Goal: Contribute content: Share content

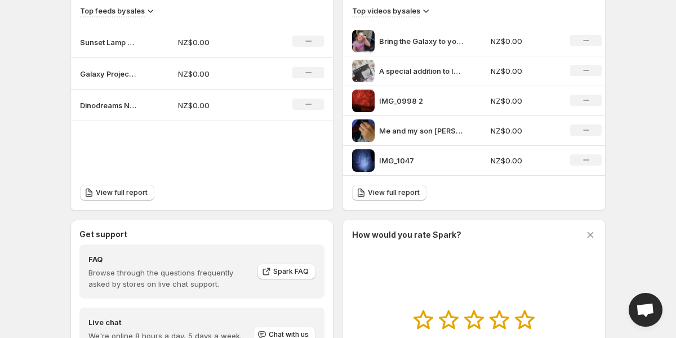
scroll to position [349, 0]
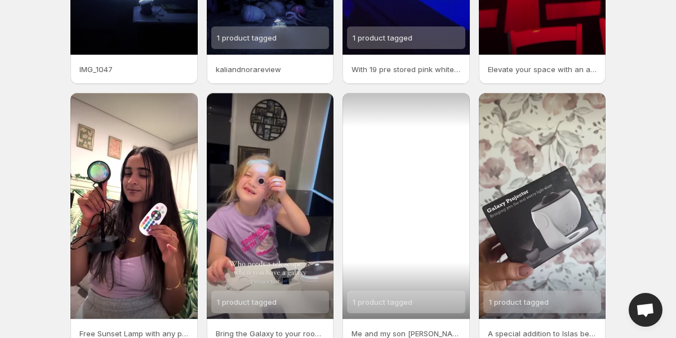
scroll to position [270, 0]
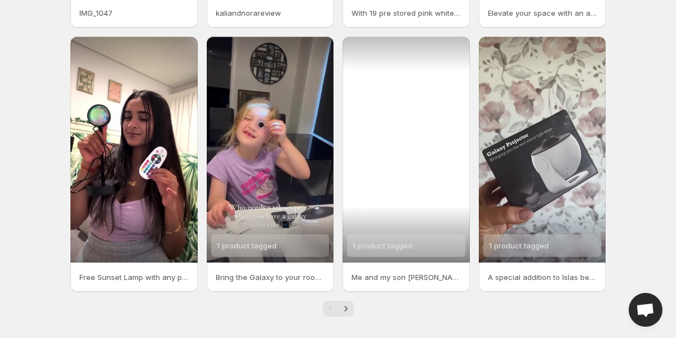
click at [403, 245] on span "1 product tagged" at bounding box center [383, 245] width 60 height 9
click at [412, 193] on div "1 product tagged" at bounding box center [406, 150] width 127 height 226
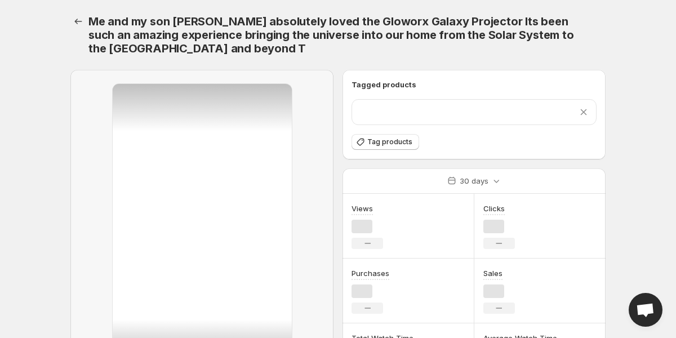
click at [412, 193] on div "30 days" at bounding box center [474, 180] width 263 height 25
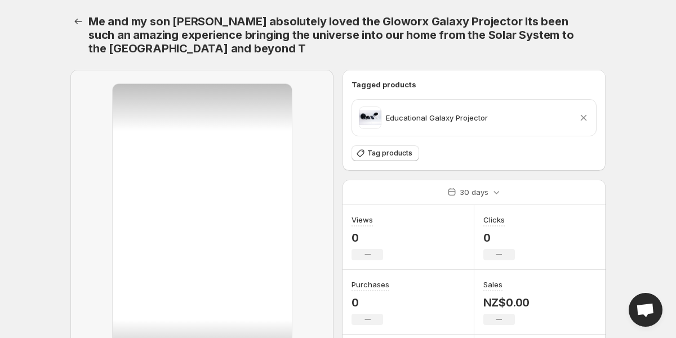
click at [584, 118] on icon at bounding box center [584, 118] width 6 height 6
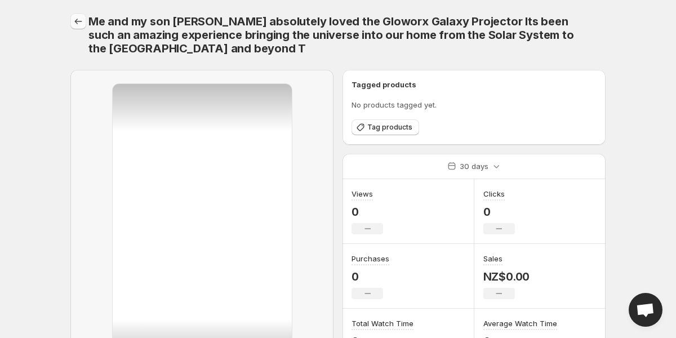
click at [78, 21] on icon "Settings" at bounding box center [78, 22] width 7 height 6
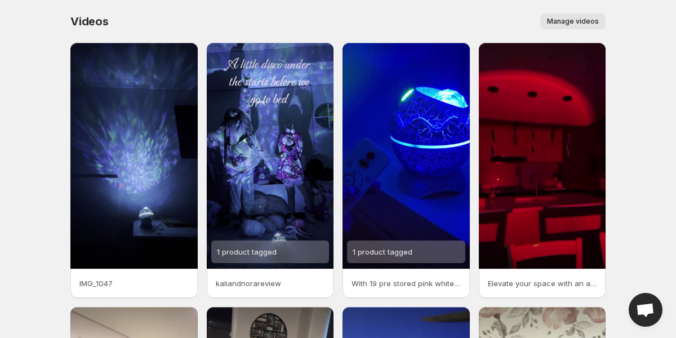
click at [590, 14] on button "Manage videos" at bounding box center [572, 22] width 65 height 16
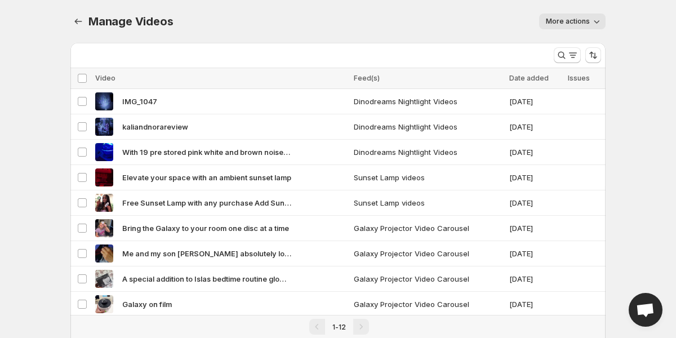
click at [578, 20] on span "More actions" at bounding box center [568, 21] width 44 height 9
click at [457, 20] on div "More actions" at bounding box center [395, 22] width 419 height 16
click at [84, 24] on button "Manage Videos" at bounding box center [78, 22] width 16 height 16
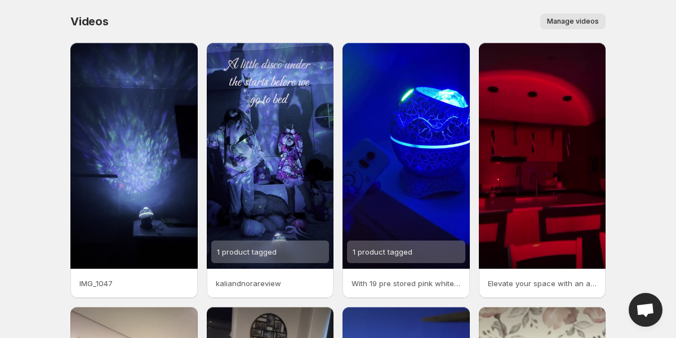
click at [573, 18] on span "Manage videos" at bounding box center [573, 21] width 52 height 9
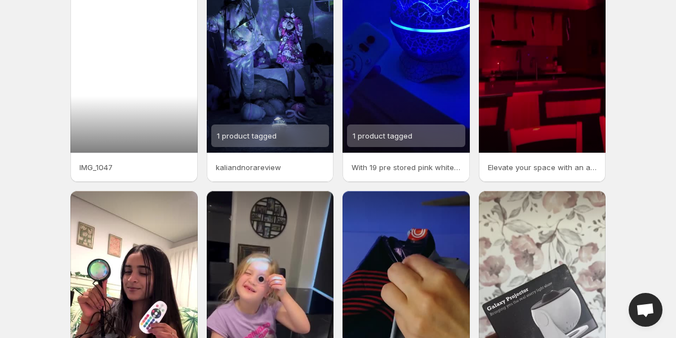
scroll to position [276, 0]
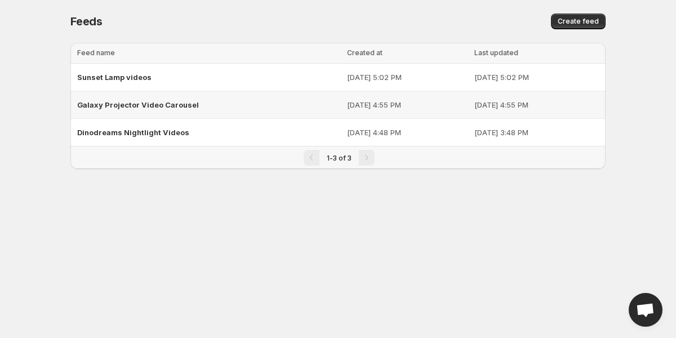
click at [171, 105] on span "Galaxy Projector Video Carousel" at bounding box center [138, 104] width 122 height 9
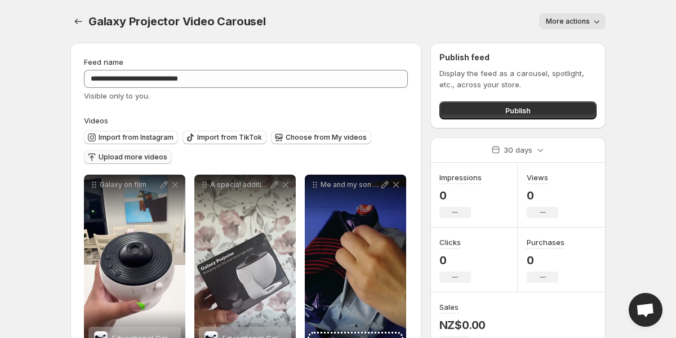
click at [150, 158] on span "Upload more videos" at bounding box center [133, 157] width 69 height 9
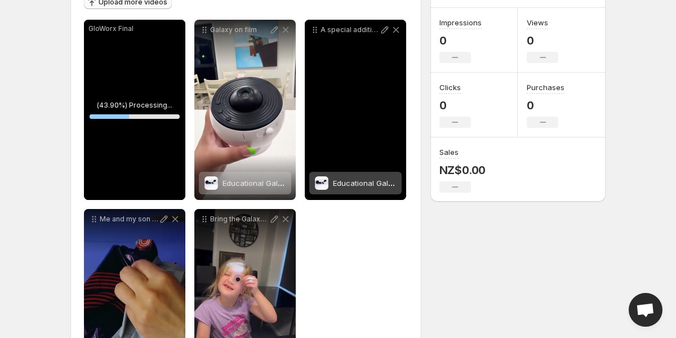
scroll to position [163, 0]
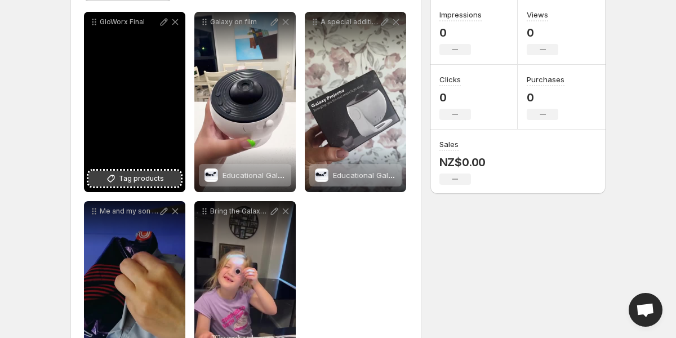
click at [156, 180] on span "Tag products" at bounding box center [141, 178] width 45 height 11
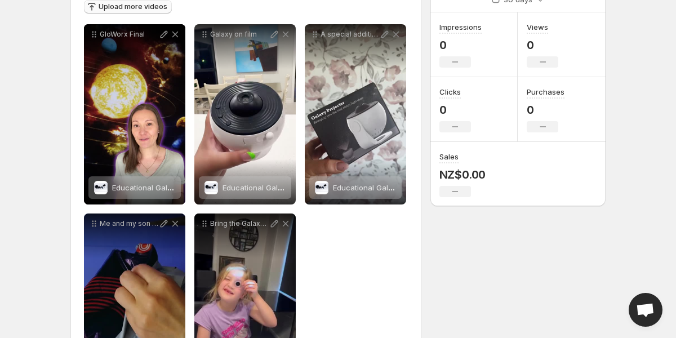
scroll to position [0, 0]
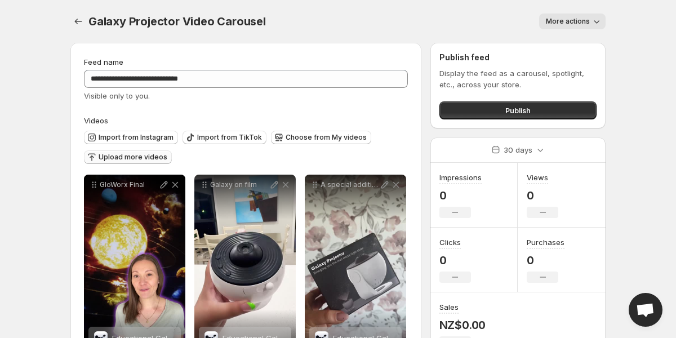
click at [157, 159] on span "Upload more videos" at bounding box center [133, 157] width 69 height 9
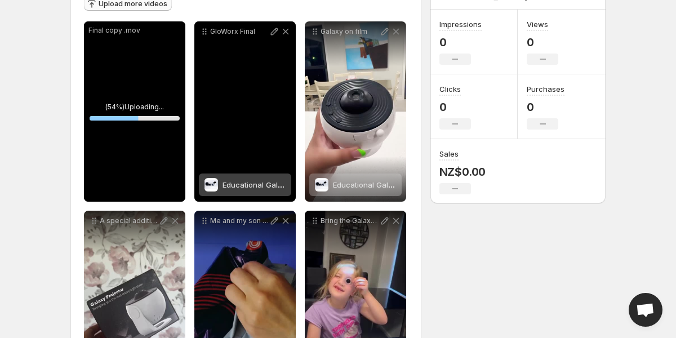
scroll to position [151, 0]
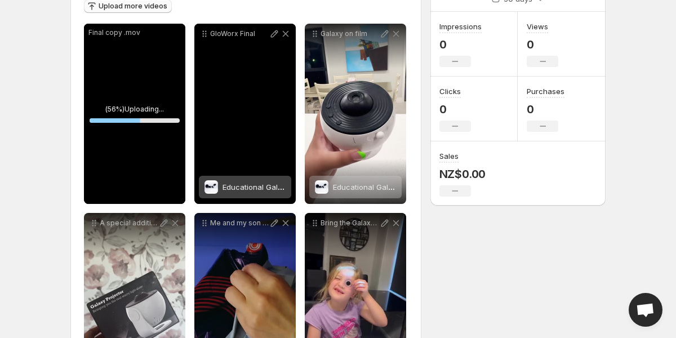
click at [253, 111] on div "GloWorx Final" at bounding box center [244, 114] width 101 height 180
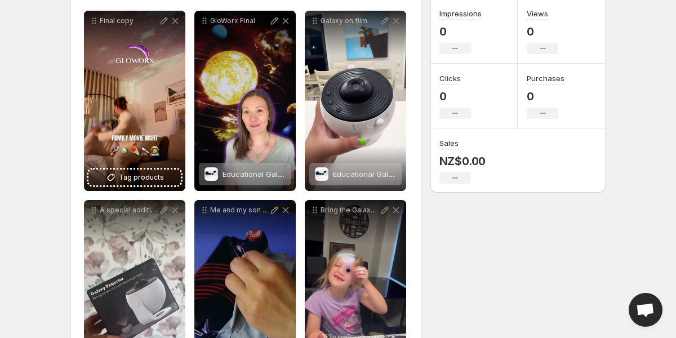
scroll to position [0, 0]
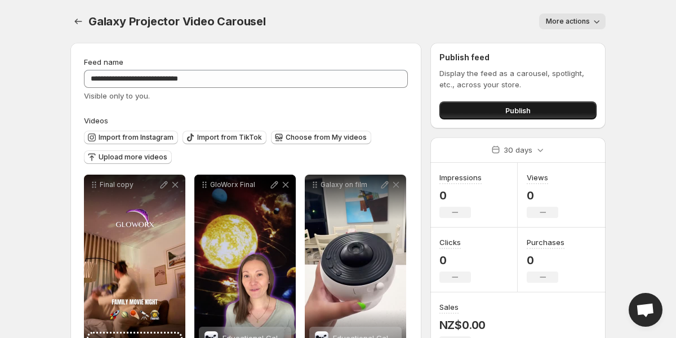
click at [483, 112] on button "Publish" at bounding box center [517, 110] width 157 height 18
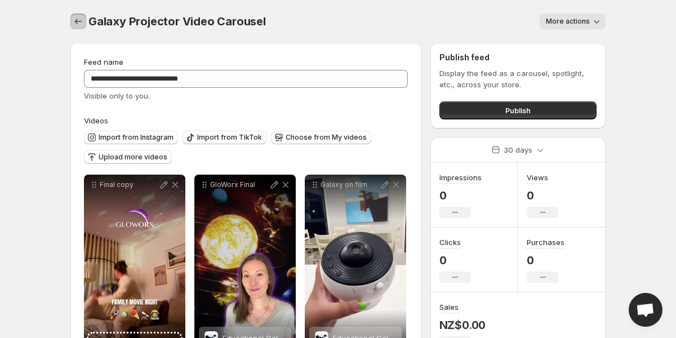
click at [80, 21] on icon "Settings" at bounding box center [78, 22] width 7 height 6
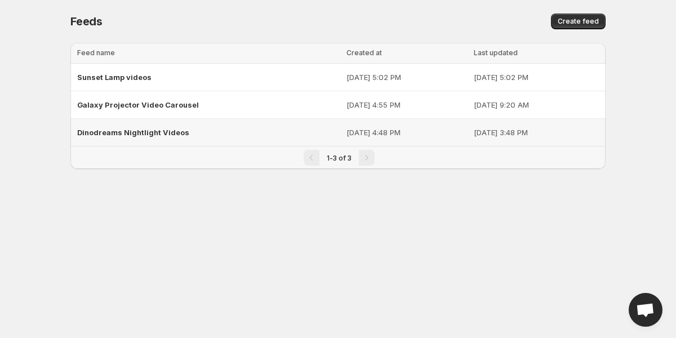
click at [167, 133] on span "Dinodreams Nightlight Videos" at bounding box center [133, 132] width 112 height 9
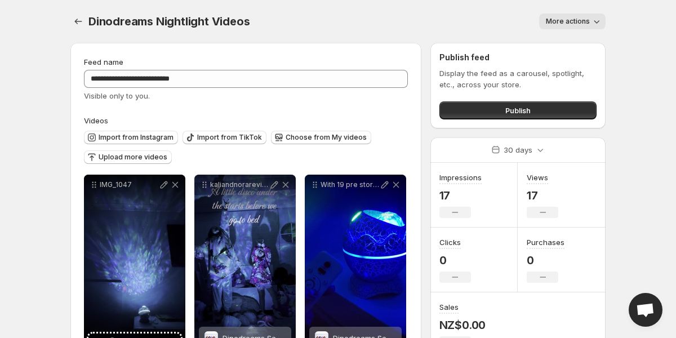
scroll to position [1, 0]
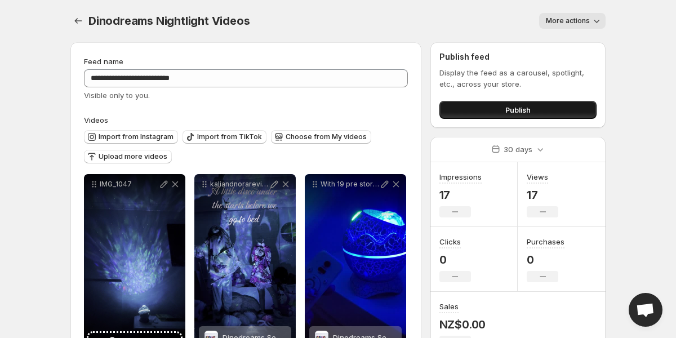
click at [480, 114] on button "Publish" at bounding box center [517, 110] width 157 height 18
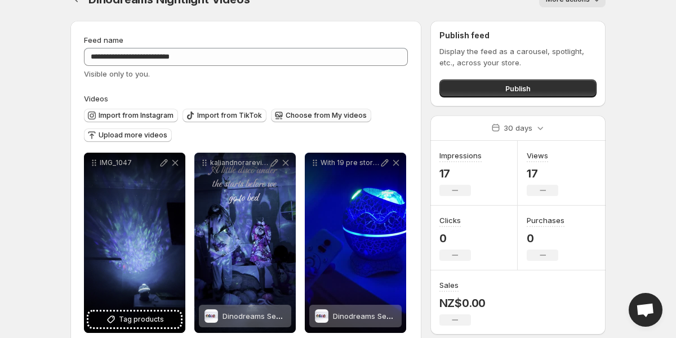
scroll to position [0, 0]
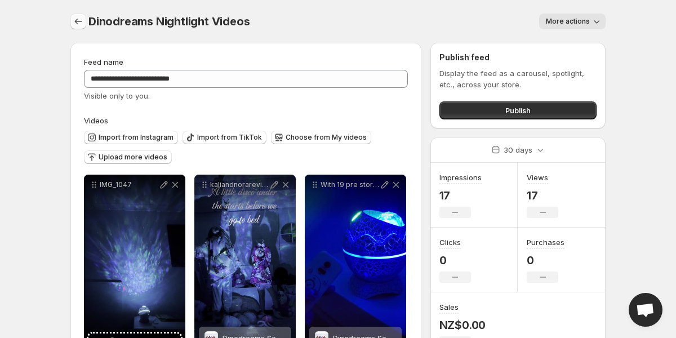
click at [76, 20] on icon "Settings" at bounding box center [78, 22] width 7 height 6
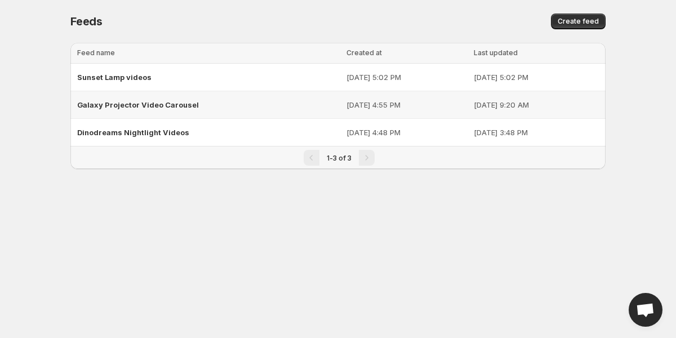
click at [157, 104] on span "Galaxy Projector Video Carousel" at bounding box center [138, 104] width 122 height 9
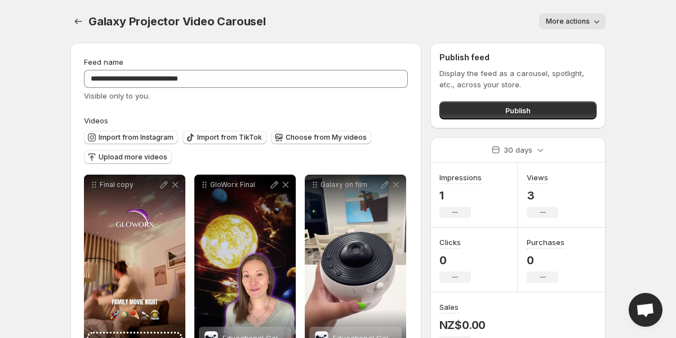
scroll to position [234, 0]
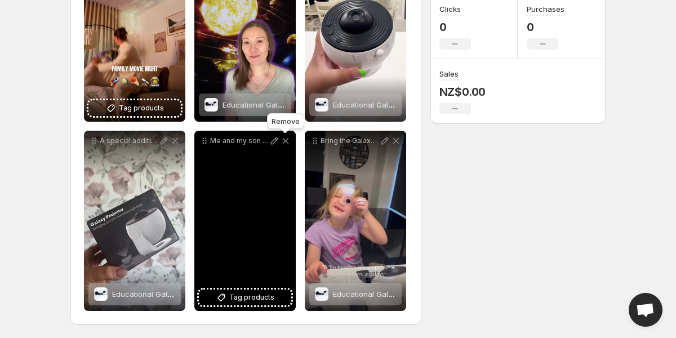
click at [284, 143] on icon at bounding box center [285, 140] width 11 height 11
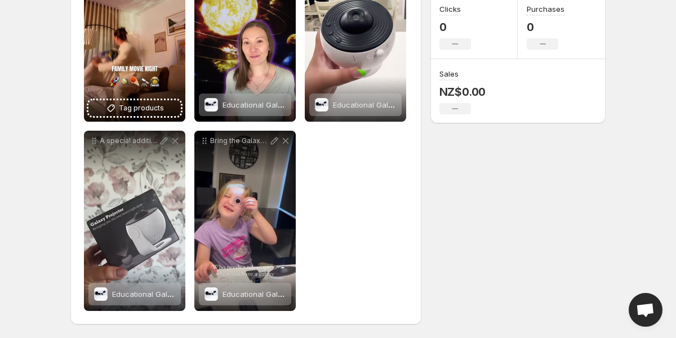
scroll to position [0, 0]
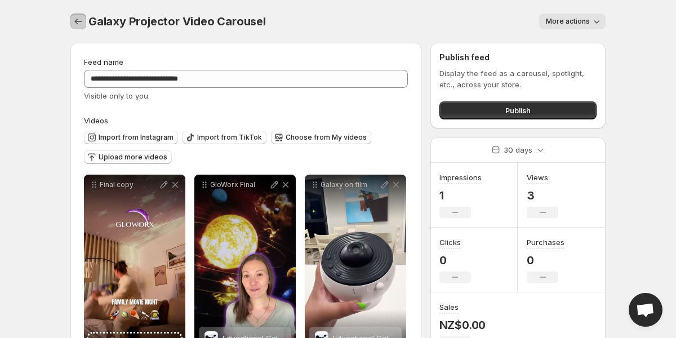
click at [79, 21] on icon "Settings" at bounding box center [78, 22] width 7 height 6
